Goal: Task Accomplishment & Management: Manage account settings

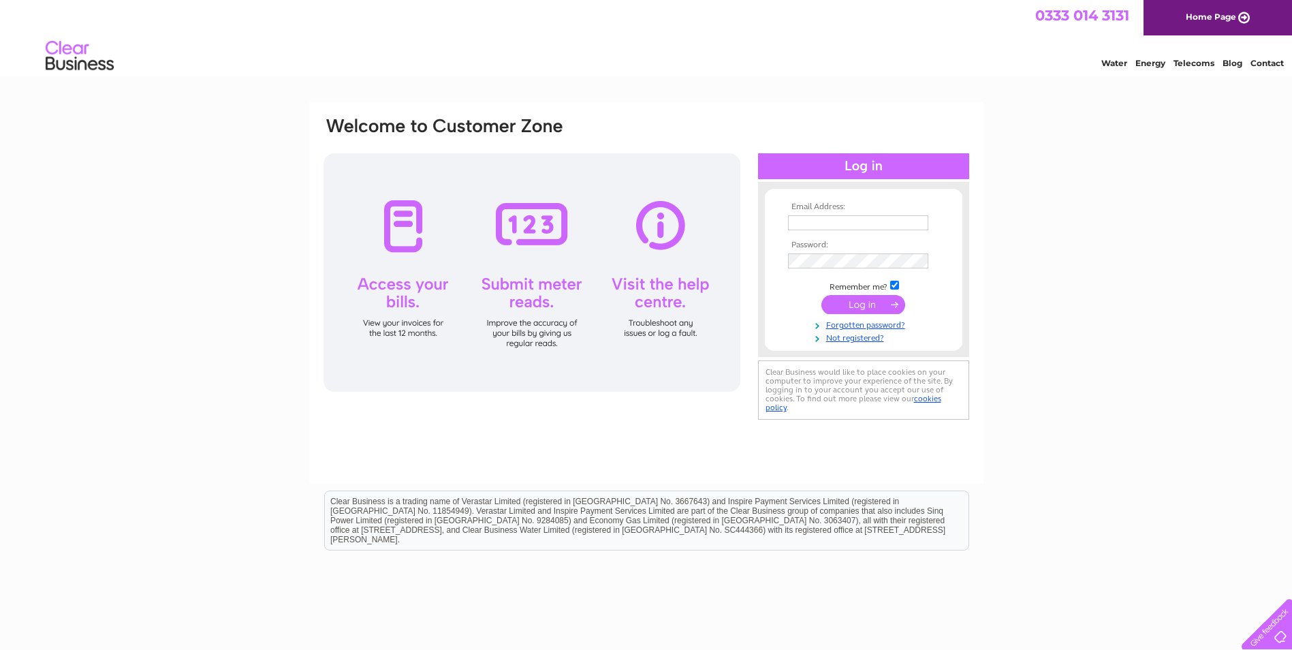
type input "niall.burns@falkirk.gov.uk"
click at [861, 309] on input "submit" at bounding box center [863, 304] width 84 height 19
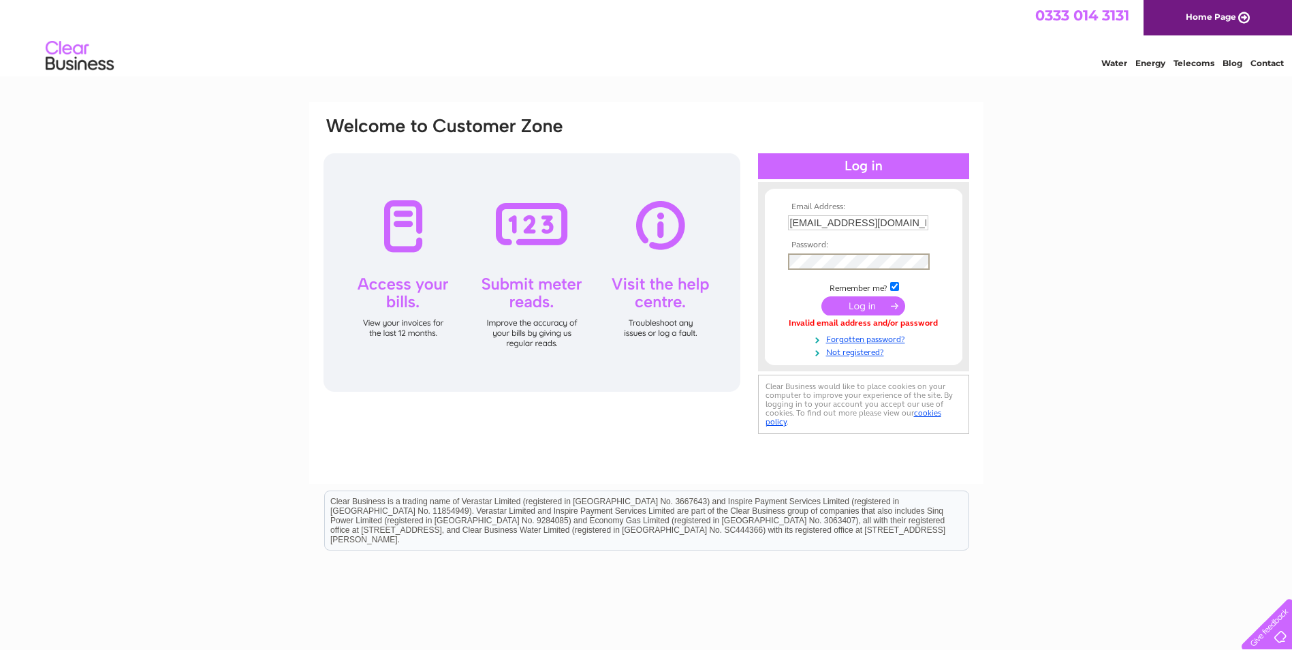
click at [734, 270] on div "Email Address: niall.burns@falkirk.gov.uk Password:" at bounding box center [646, 277] width 648 height 322
click at [821, 296] on input "submit" at bounding box center [863, 305] width 84 height 19
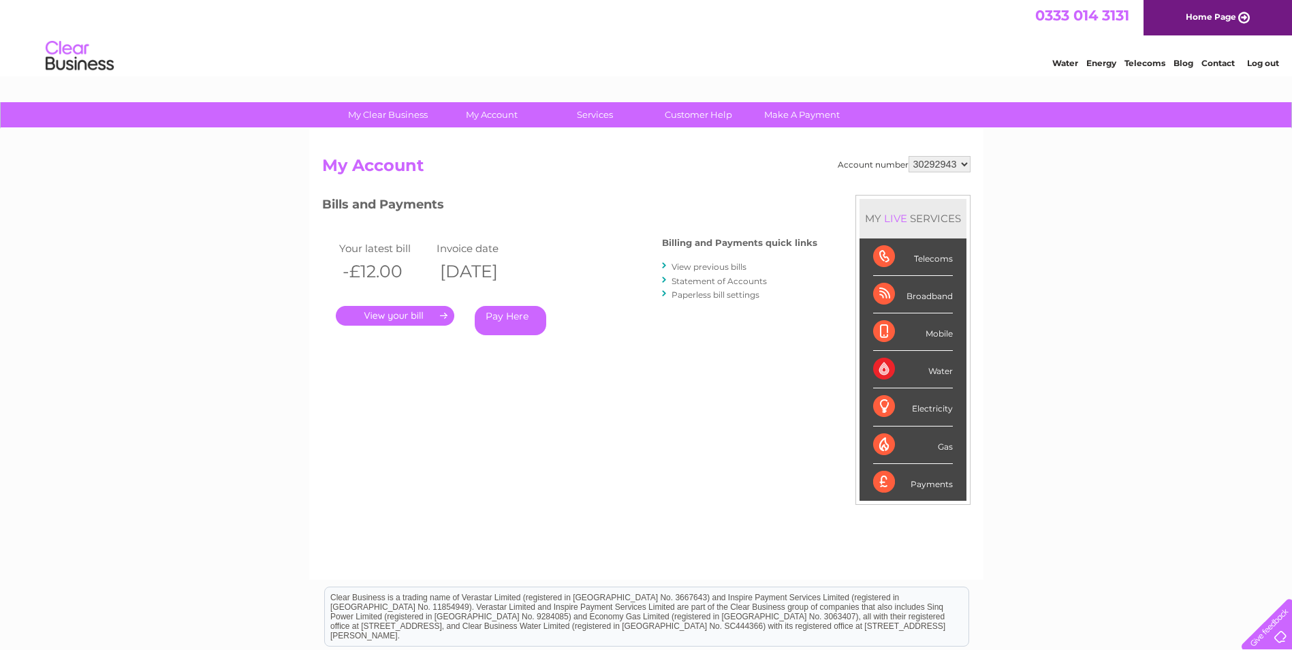
click at [963, 161] on select "30292943" at bounding box center [940, 164] width 62 height 16
click at [940, 162] on select "30292943" at bounding box center [940, 164] width 62 height 16
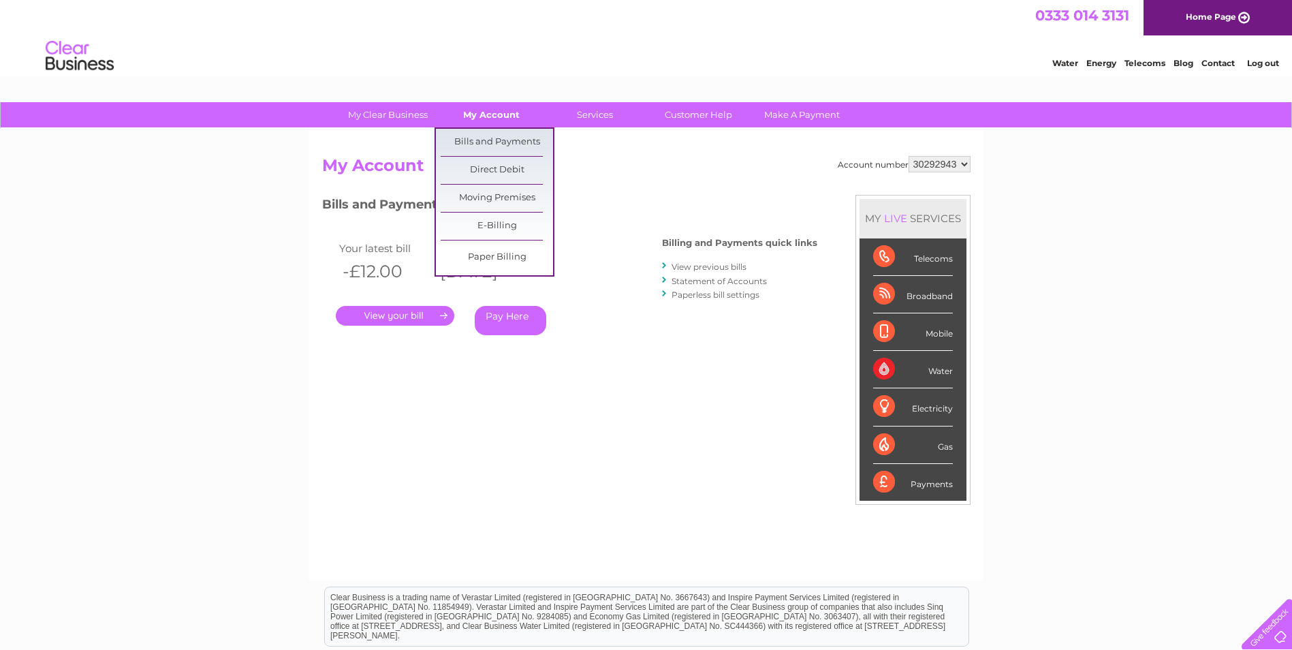
click at [477, 114] on link "My Account" at bounding box center [491, 114] width 112 height 25
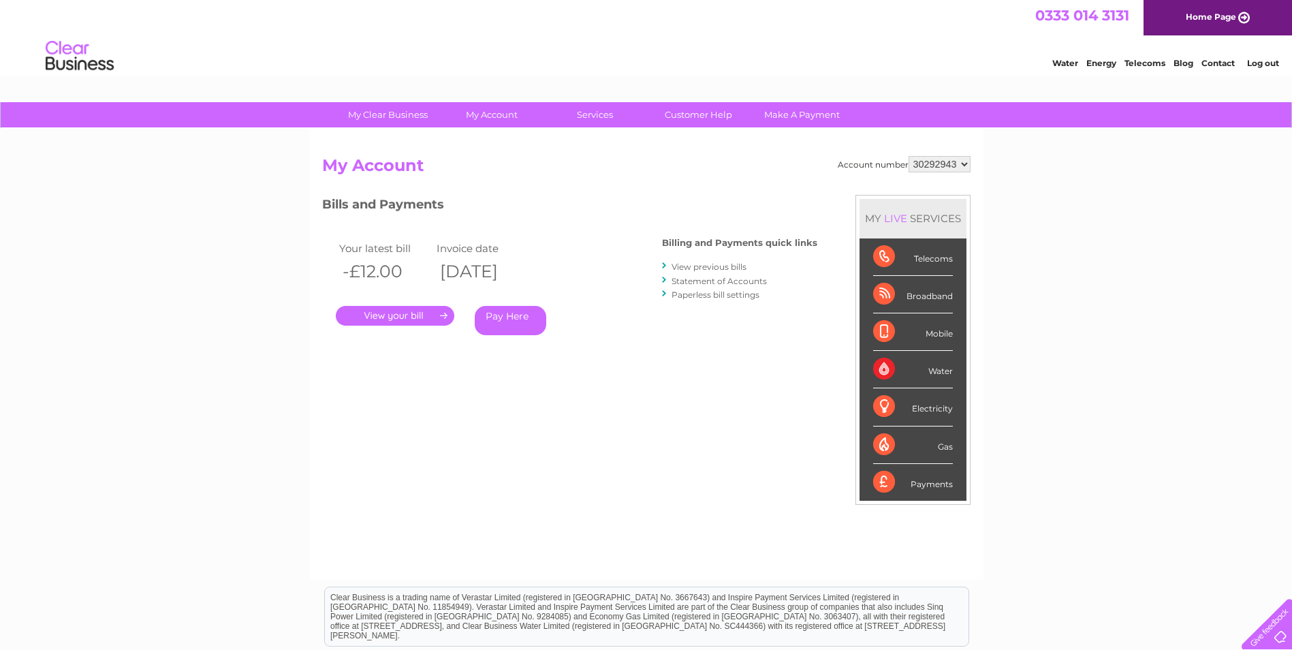
click at [967, 162] on select "30292943" at bounding box center [940, 164] width 62 height 16
click at [909, 156] on select "30292943" at bounding box center [940, 164] width 62 height 16
drag, startPoint x: 930, startPoint y: 162, endPoint x: 785, endPoint y: 442, distance: 315.0
click at [785, 442] on div "Account number 30292943 My Account MY LIVE SERVICES Telecoms Broadband Mobile W…" at bounding box center [646, 361] width 648 height 410
click at [892, 210] on div "MY LIVE SERVICES" at bounding box center [913, 218] width 107 height 39
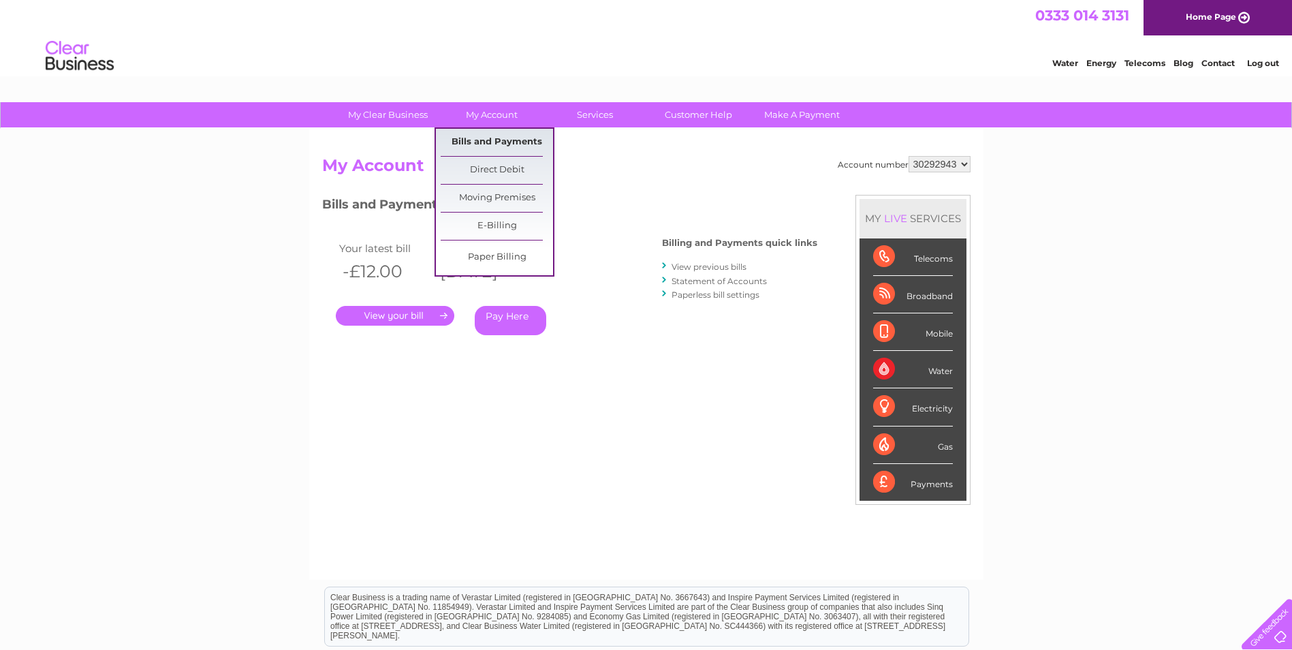
click at [480, 140] on link "Bills and Payments" at bounding box center [497, 142] width 112 height 27
